Goal: Information Seeking & Learning: Learn about a topic

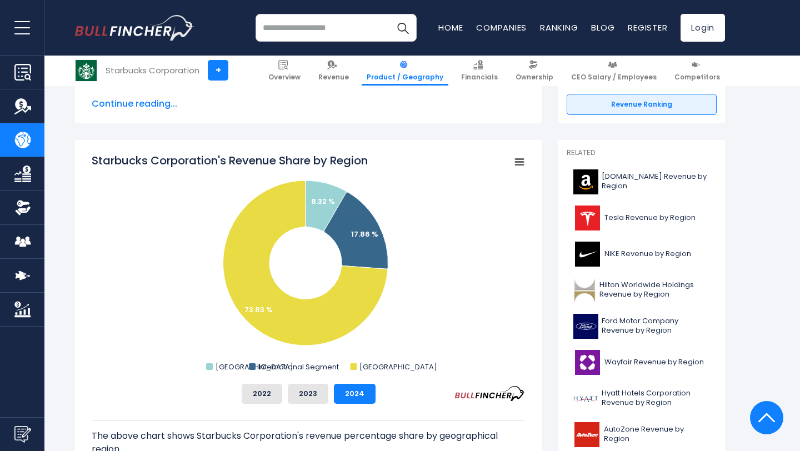
scroll to position [247, 0]
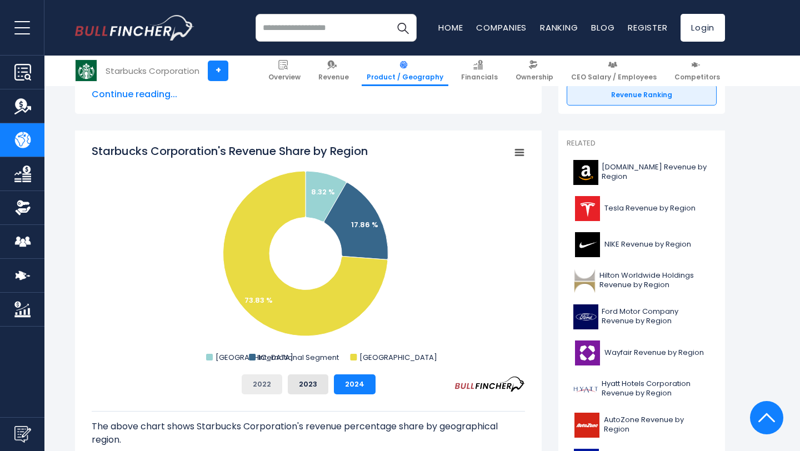
click at [271, 381] on button "2022" at bounding box center [262, 385] width 41 height 20
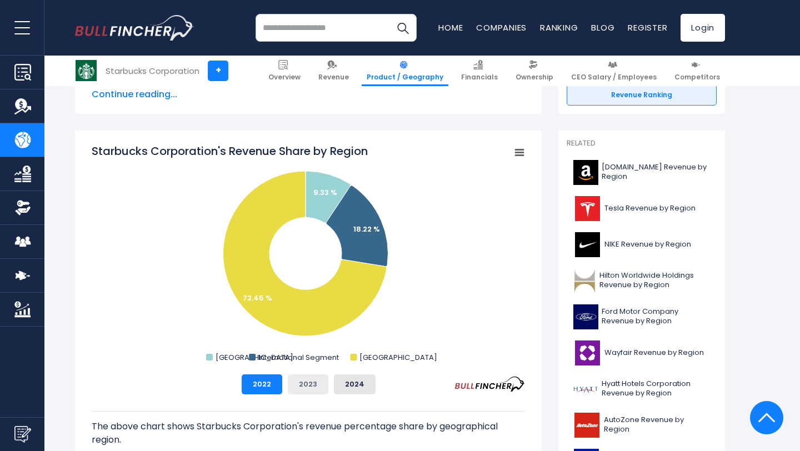
click at [318, 385] on button "2023" at bounding box center [308, 385] width 41 height 20
click at [354, 385] on button "2024" at bounding box center [355, 385] width 42 height 20
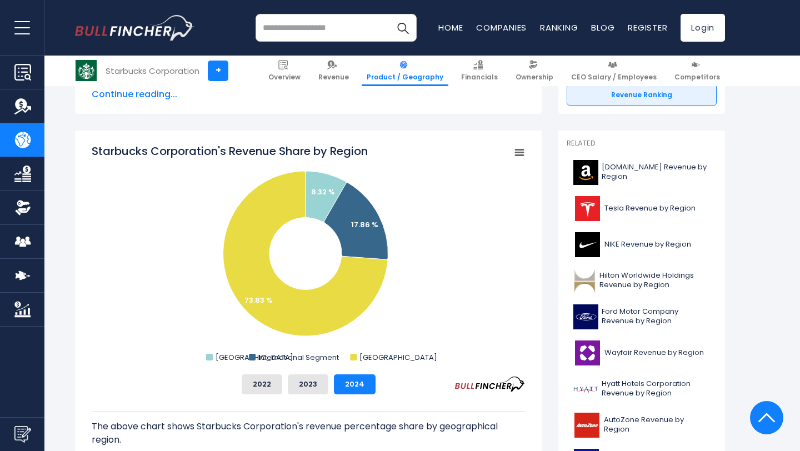
click at [223, 382] on div "2022 2023 2024" at bounding box center [309, 385] width 434 height 20
click at [254, 385] on button "2022" at bounding box center [262, 385] width 41 height 20
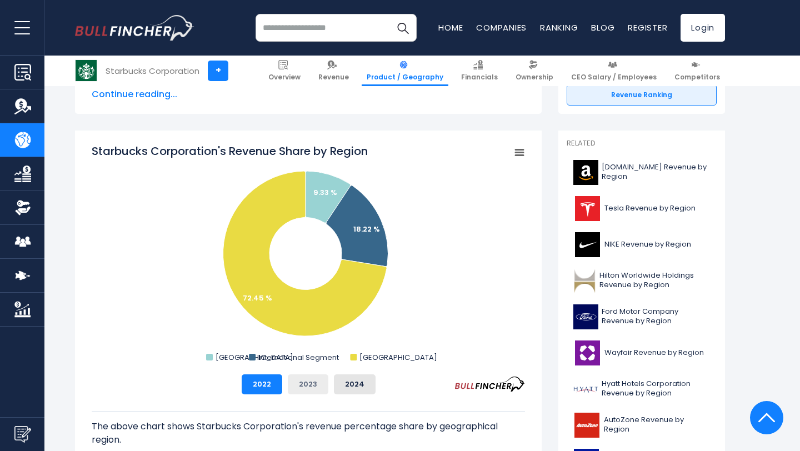
click at [303, 385] on button "2023" at bounding box center [308, 385] width 41 height 20
click at [345, 388] on button "2024" at bounding box center [355, 385] width 42 height 20
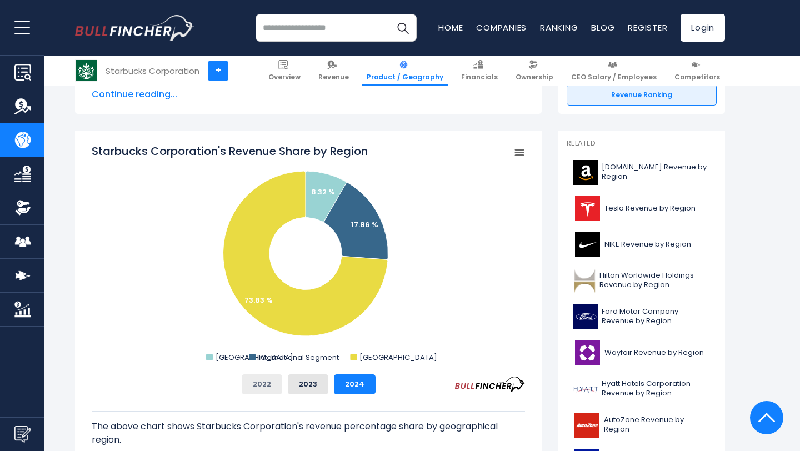
click at [267, 389] on button "2022" at bounding box center [262, 385] width 41 height 20
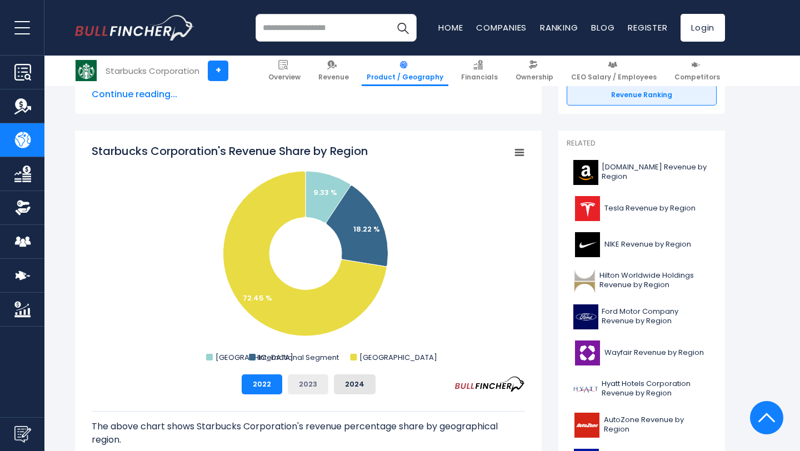
click at [306, 385] on button "2023" at bounding box center [308, 385] width 41 height 20
click at [372, 385] on button "2024" at bounding box center [355, 385] width 42 height 20
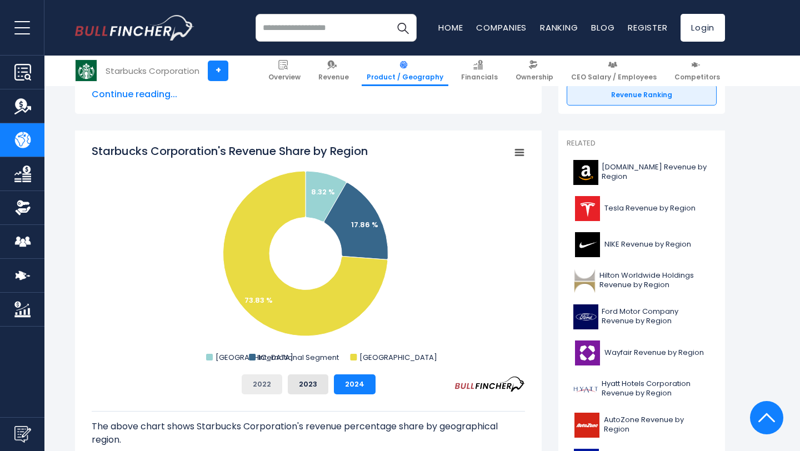
click at [271, 387] on button "2022" at bounding box center [262, 385] width 41 height 20
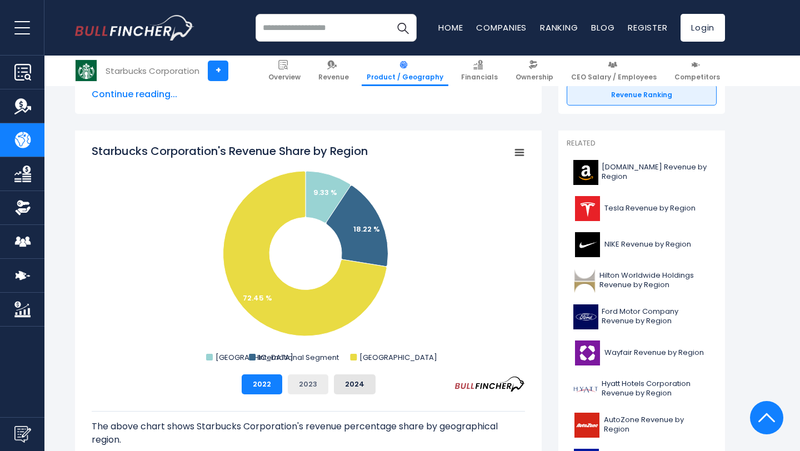
click at [317, 380] on button "2023" at bounding box center [308, 385] width 41 height 20
click at [354, 380] on button "2024" at bounding box center [355, 385] width 42 height 20
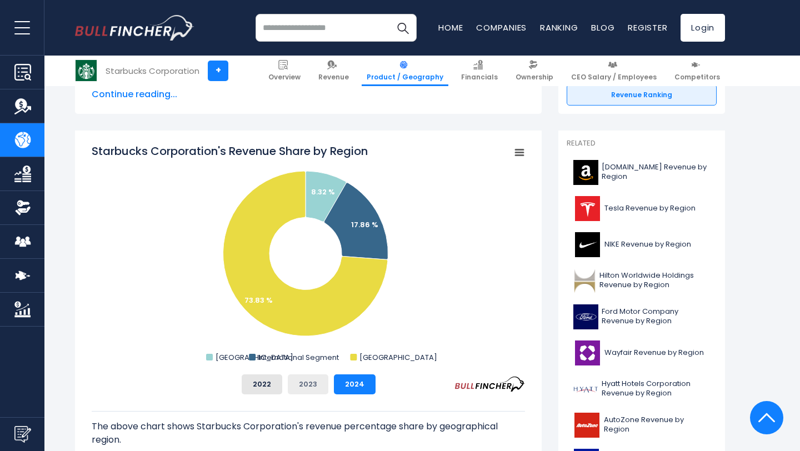
click at [316, 385] on button "2023" at bounding box center [308, 385] width 41 height 20
click at [275, 385] on button "2022" at bounding box center [262, 385] width 41 height 20
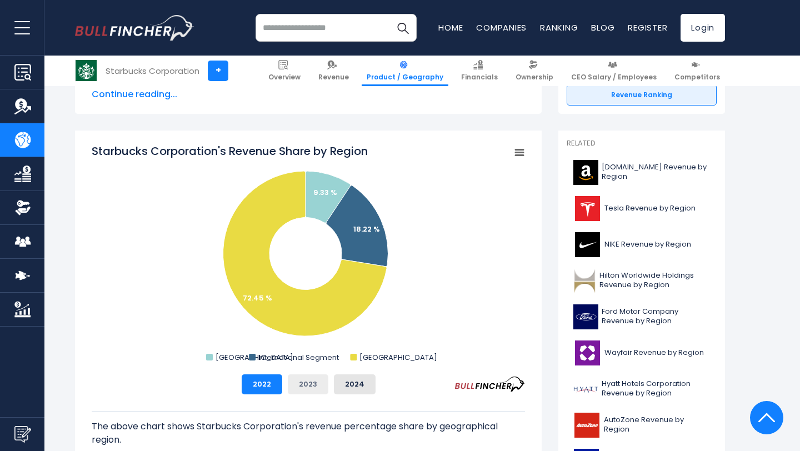
click at [308, 386] on button "2023" at bounding box center [308, 385] width 41 height 20
click at [346, 386] on button "2024" at bounding box center [355, 385] width 42 height 20
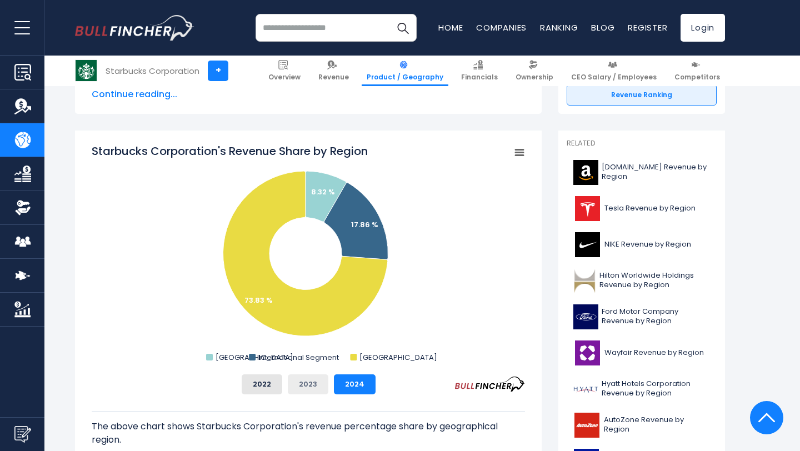
click at [305, 387] on button "2023" at bounding box center [308, 385] width 41 height 20
click at [267, 383] on button "2022" at bounding box center [262, 385] width 41 height 20
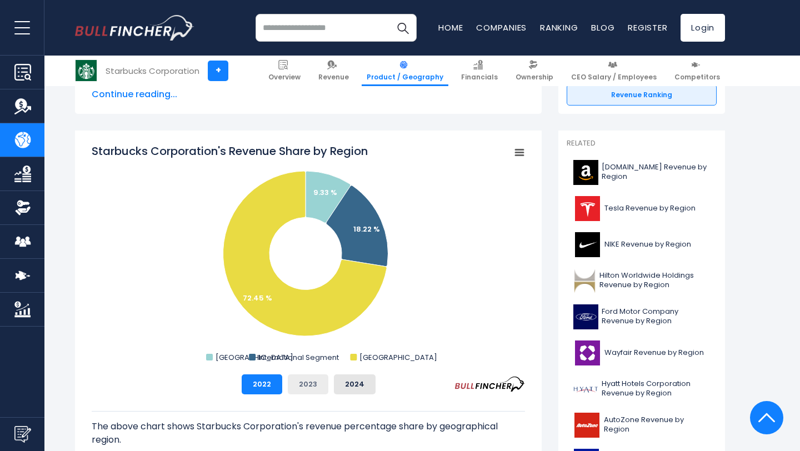
click at [323, 383] on button "2023" at bounding box center [308, 385] width 41 height 20
click at [346, 383] on button "2024" at bounding box center [355, 385] width 42 height 20
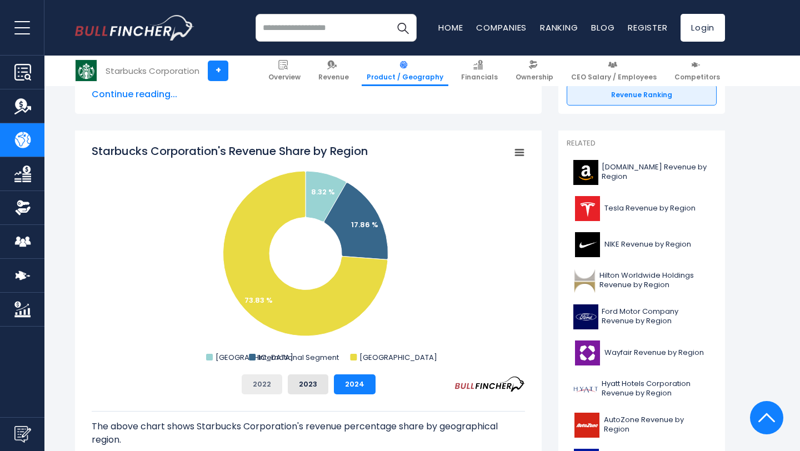
click at [271, 385] on button "2022" at bounding box center [262, 385] width 41 height 20
